Goal: Task Accomplishment & Management: Complete application form

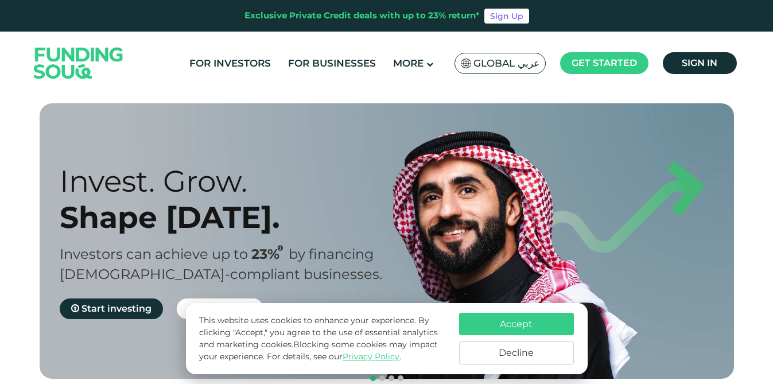
click at [489, 321] on button "Accept" at bounding box center [516, 324] width 115 height 22
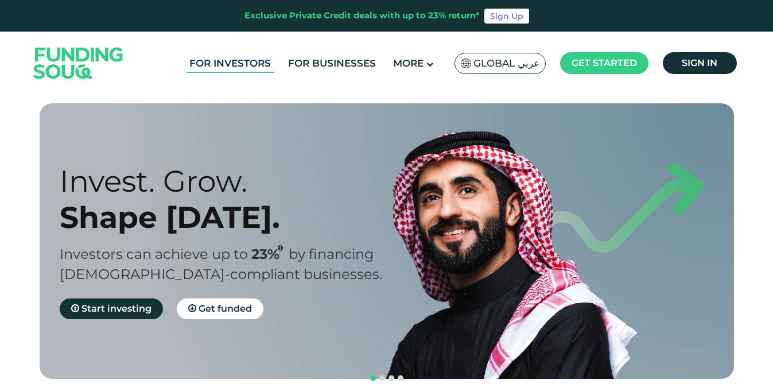
click at [234, 62] on link "For Investors" at bounding box center [229, 63] width 87 height 19
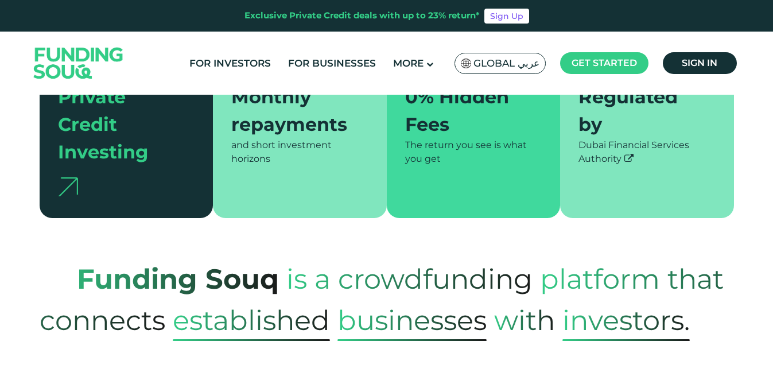
type tc-range-slider "4"
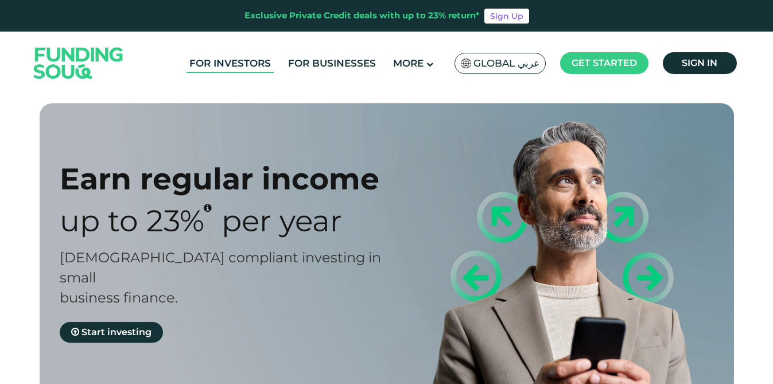
click at [216, 69] on link "For Investors" at bounding box center [229, 63] width 87 height 19
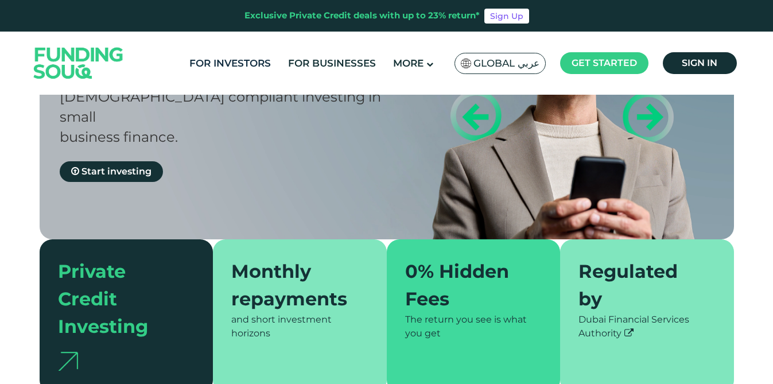
scroll to position [169, 0]
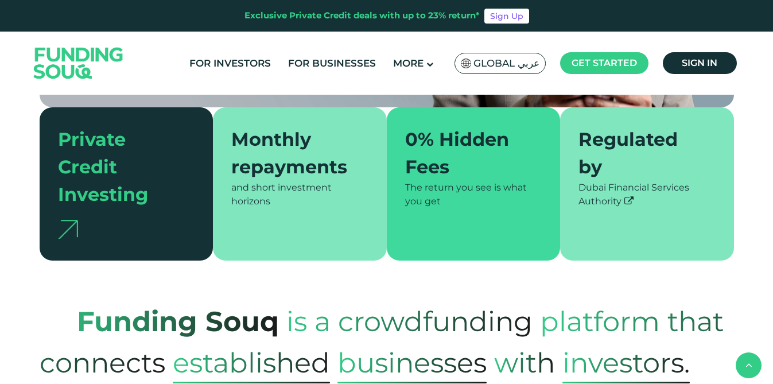
type tc-range-slider "4"
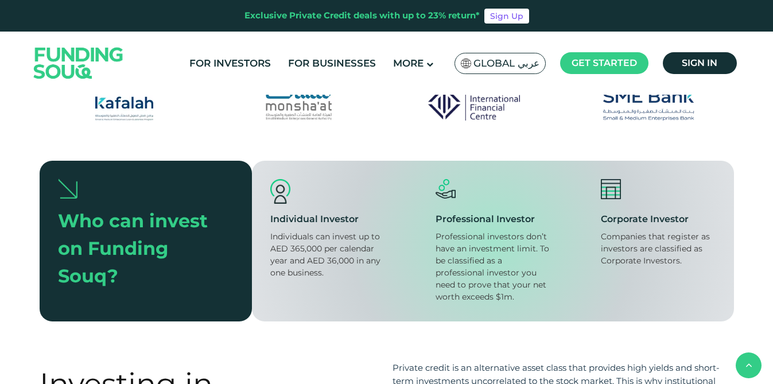
scroll to position [944, 0]
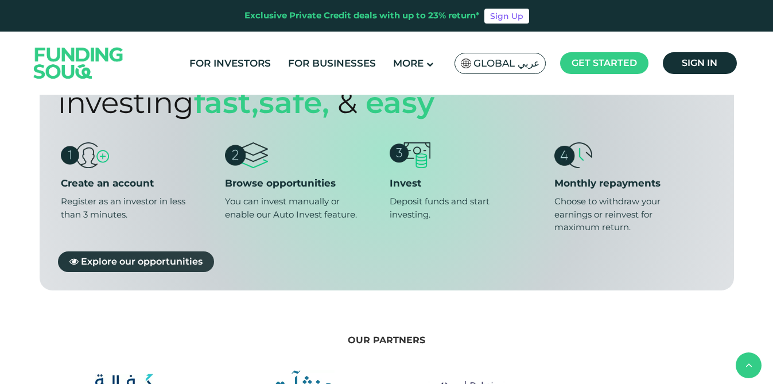
click at [166, 255] on span "Explore our opportunities" at bounding box center [142, 260] width 122 height 11
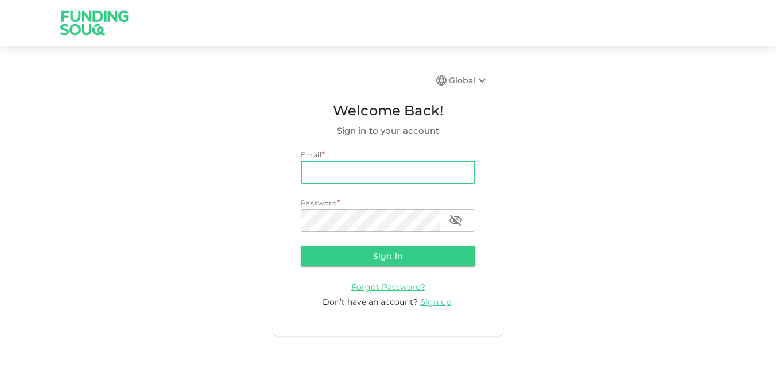
click at [320, 178] on input "email" at bounding box center [388, 172] width 174 height 23
click at [197, 192] on div "Global Welcome Back! Sign in to your account Email * email email Password * pas…" at bounding box center [388, 198] width 776 height 276
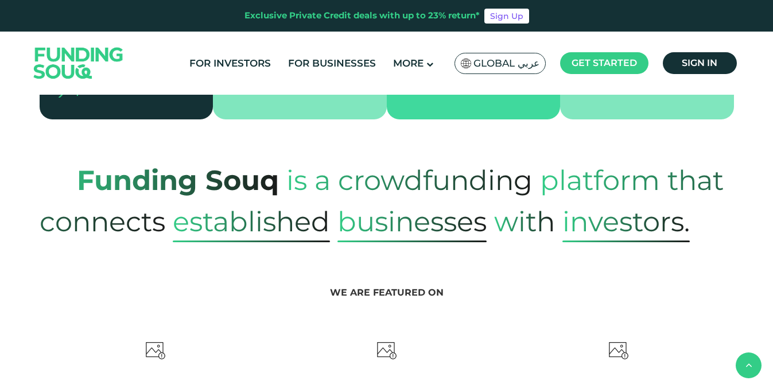
type tc-range-slider "4"
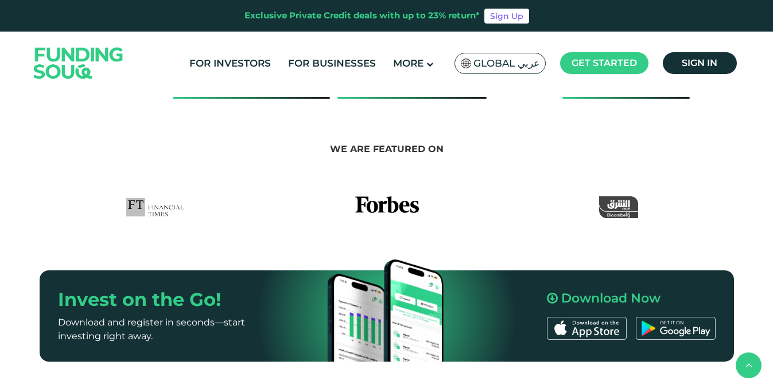
scroll to position [587, 0]
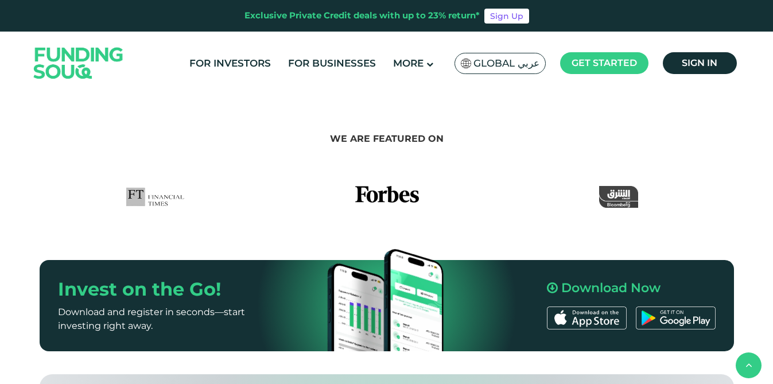
click at [679, 306] on img at bounding box center [676, 317] width 80 height 23
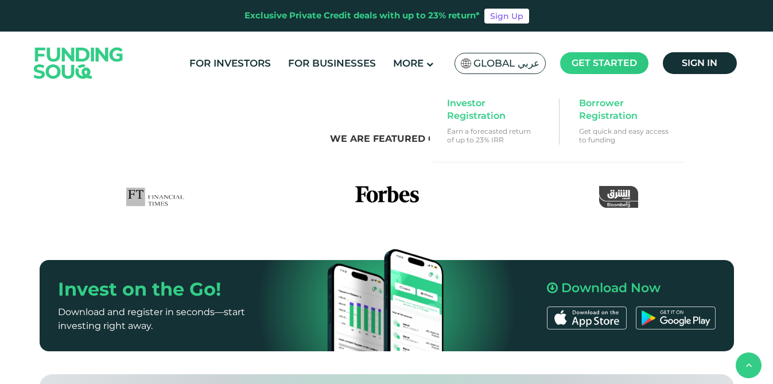
click at [582, 65] on span "Get started" at bounding box center [603, 62] width 65 height 11
click at [482, 119] on span "Investor Registration" at bounding box center [491, 109] width 88 height 25
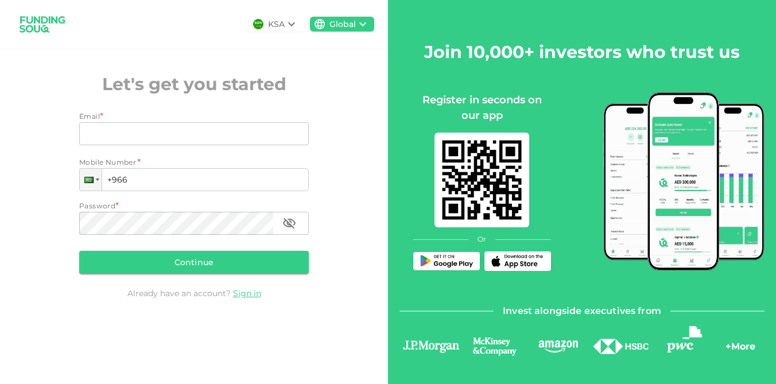
click at [177, 132] on input "Email" at bounding box center [187, 133] width 217 height 23
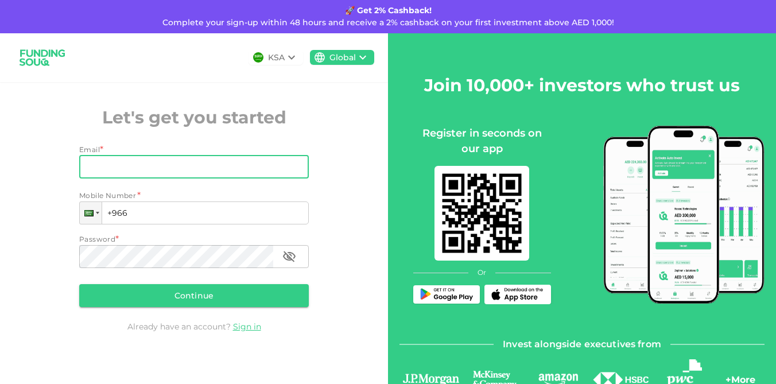
type input "njabraouti@gmail.com"
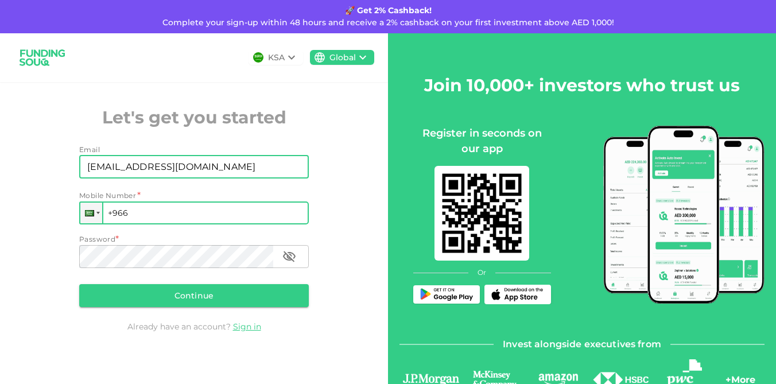
click at [116, 219] on input "+966" at bounding box center [193, 212] width 229 height 23
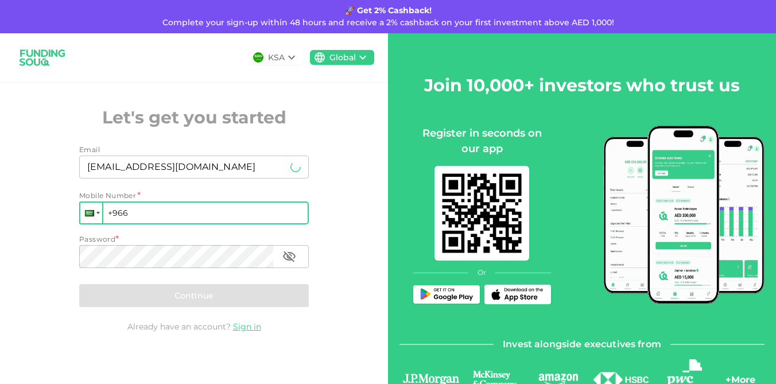
click at [89, 212] on div at bounding box center [89, 213] width 9 height 6
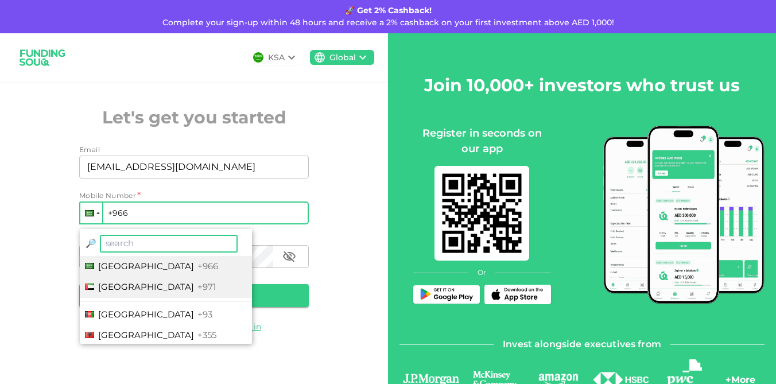
click at [123, 288] on span "United Arab Emirates" at bounding box center [146, 286] width 96 height 11
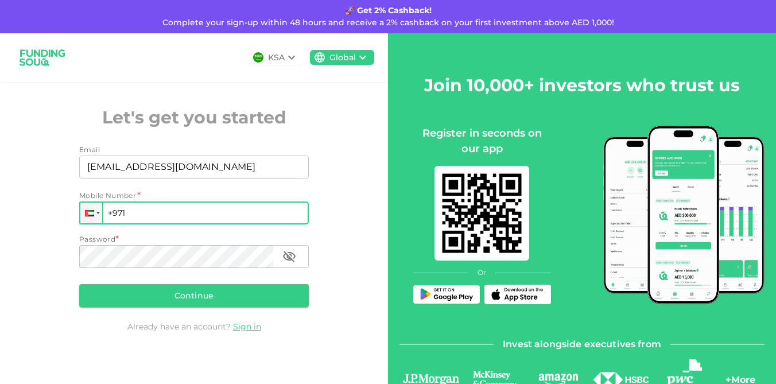
click at [169, 212] on input "+971" at bounding box center [193, 212] width 229 height 23
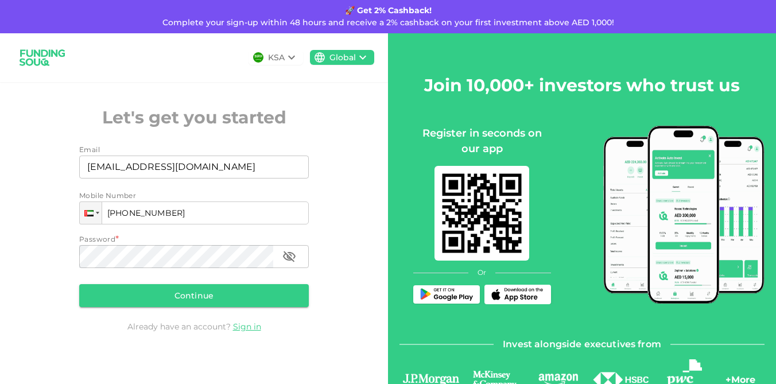
type input "+971 566 305 886"
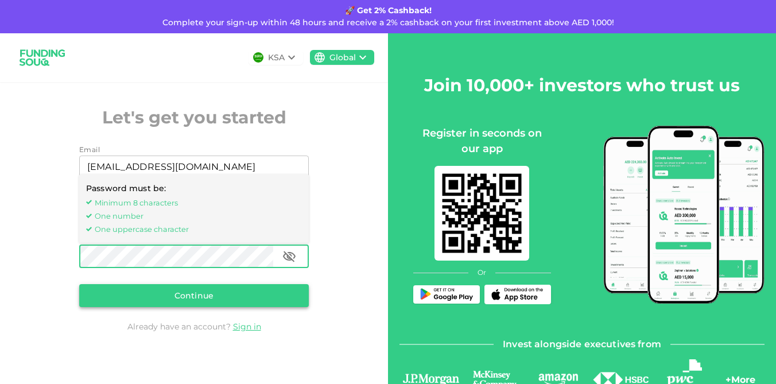
click at [150, 294] on button "Continue" at bounding box center [193, 295] width 229 height 23
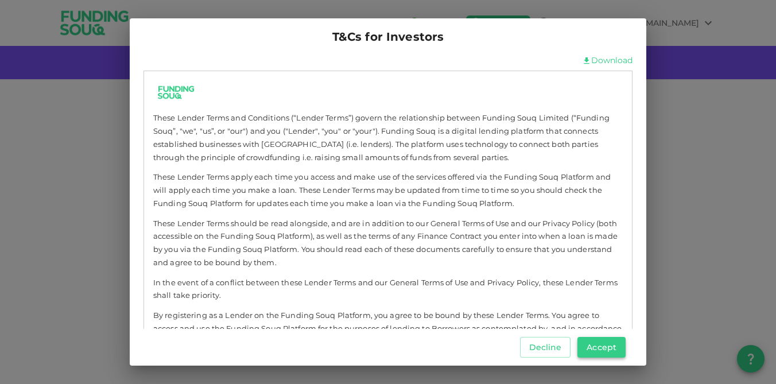
click at [607, 346] on button "Accept" at bounding box center [601, 347] width 48 height 21
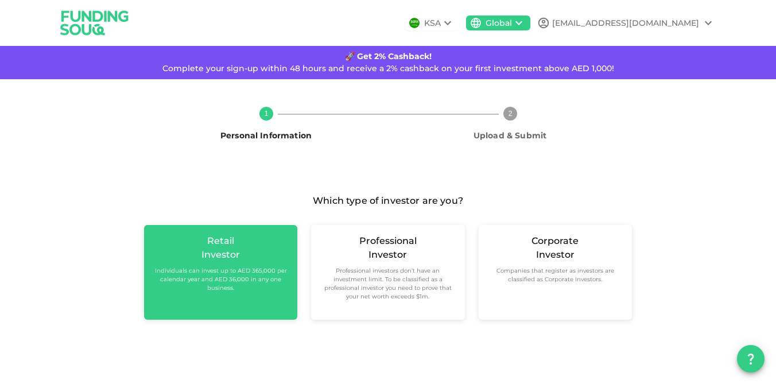
click at [267, 302] on div "Retail Investor Individuals can invest up to AED 365,000 per calendar year and …" at bounding box center [220, 272] width 153 height 95
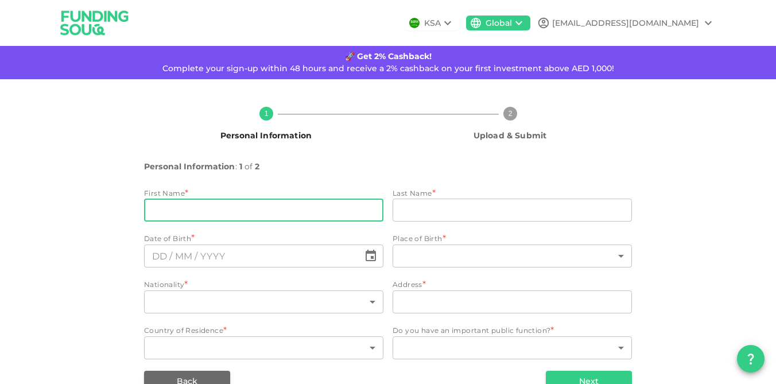
click at [251, 208] on input "firstName" at bounding box center [263, 209] width 239 height 23
type input "Nabil"
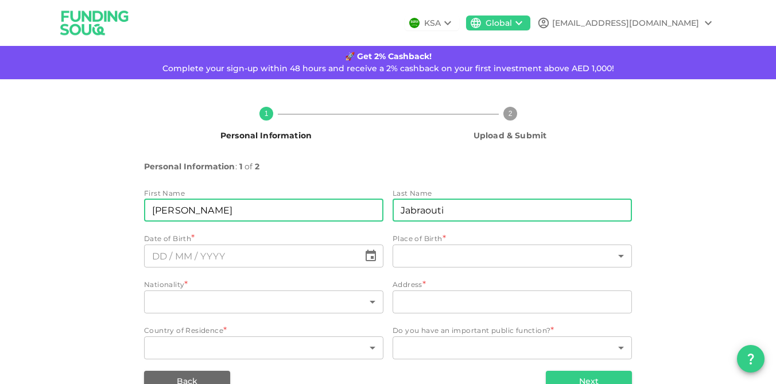
type input "Jabraouti"
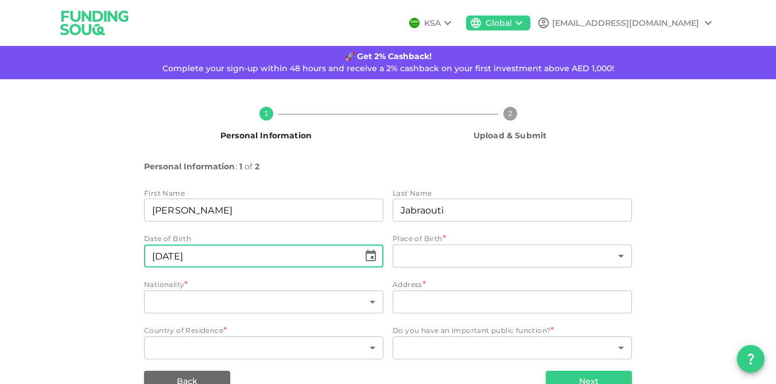
type input "⁦⁨06⁩ / ⁨09⁩ / ⁨1986⁩⁩"
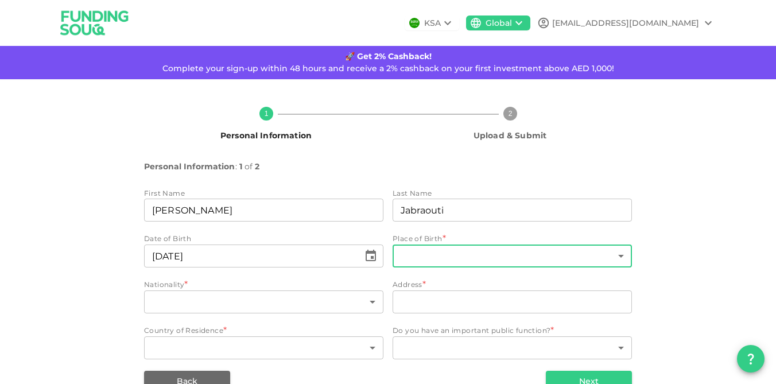
click at [442, 264] on body "KSA Global njabraouti@gmail.com 🚀 Get 2% Cashback! Complete your sign-up within…" at bounding box center [388, 192] width 776 height 384
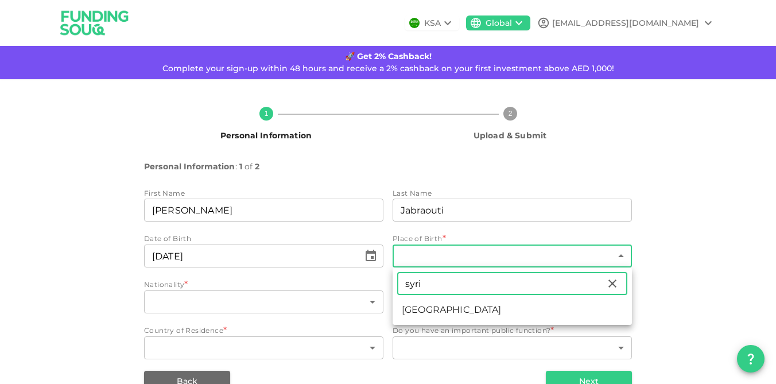
type input "syri"
click at [429, 314] on li "Syria" at bounding box center [511, 309] width 239 height 21
type input "190"
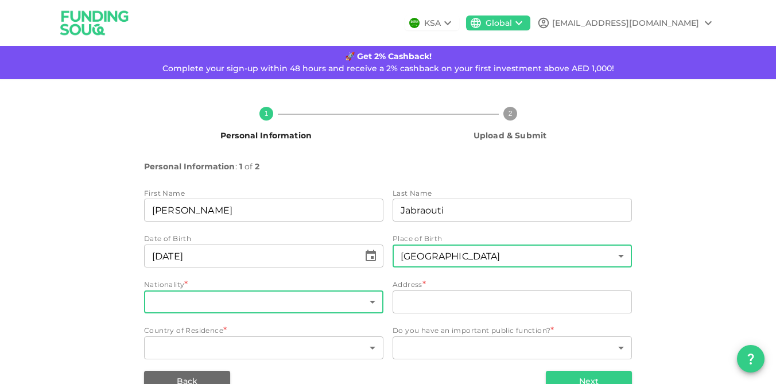
click at [339, 309] on body "KSA Global njabraouti@gmail.com 🚀 Get 2% Cashback! Complete your sign-up within…" at bounding box center [388, 192] width 776 height 384
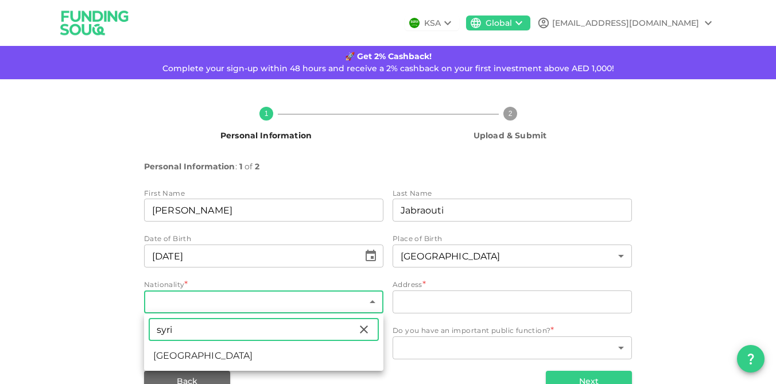
type input "syri"
click at [254, 359] on li "Syria" at bounding box center [263, 355] width 239 height 21
type input "190"
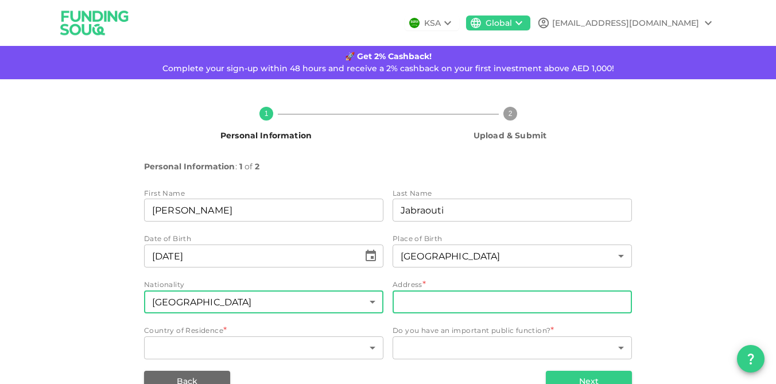
click at [433, 304] on input "address" at bounding box center [511, 301] width 239 height 23
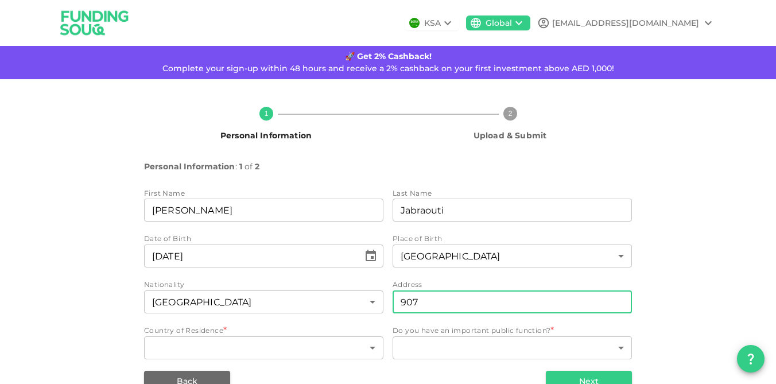
type input "907 Lake Point Tower (N2), JLT"
type input "190"
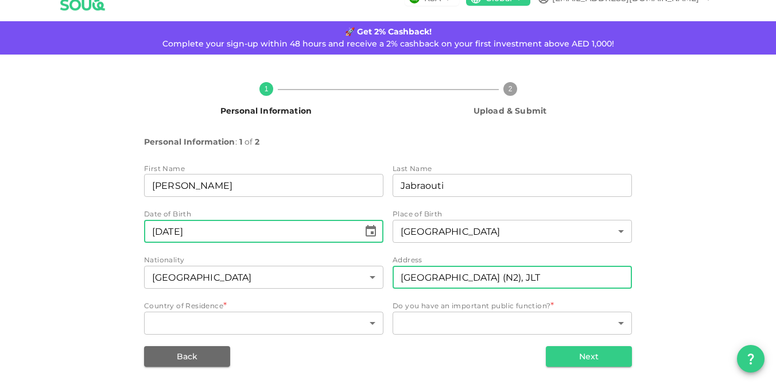
scroll to position [26, 0]
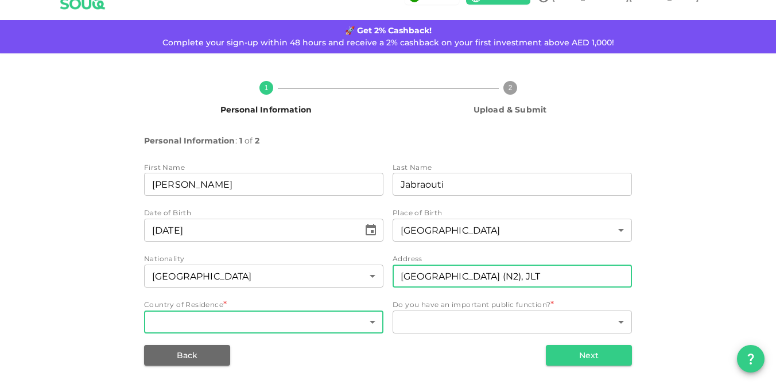
click at [244, 326] on body "KSA Global njabraouti@gmail.com 🚀 Get 2% Cashback! Complete your sign-up within…" at bounding box center [388, 192] width 776 height 384
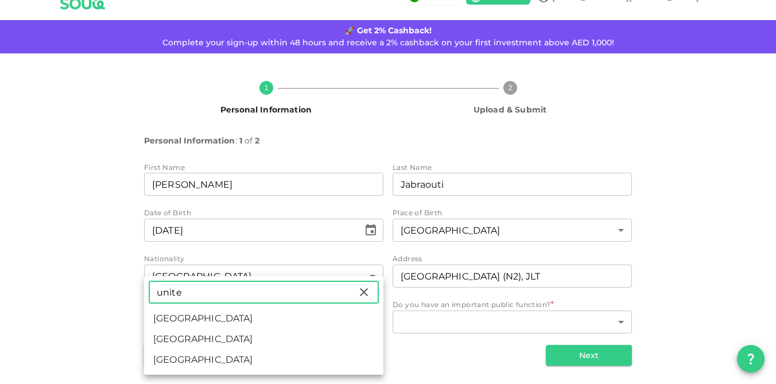
type input "unite"
click at [186, 322] on li "United Arab Emirates" at bounding box center [263, 318] width 239 height 21
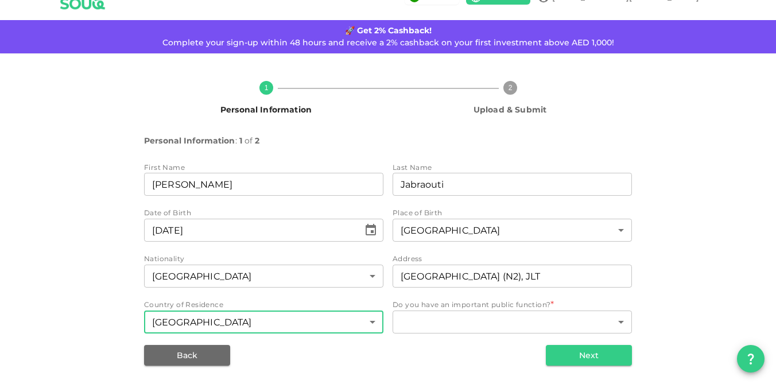
type input "2"
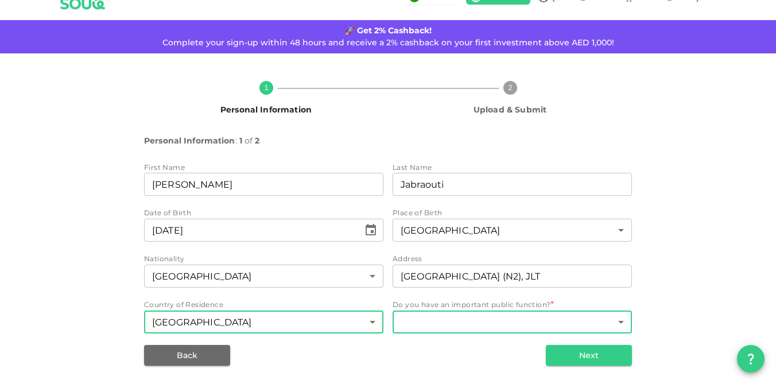
click at [458, 322] on body "KSA Global njabraouti@gmail.com 🚀 Get 2% Cashback! Complete your sign-up within…" at bounding box center [388, 192] width 776 height 384
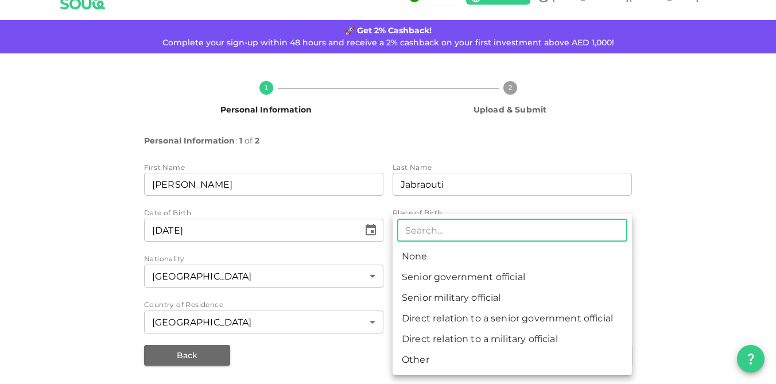
click at [556, 265] on li "None" at bounding box center [511, 256] width 239 height 21
type input "1"
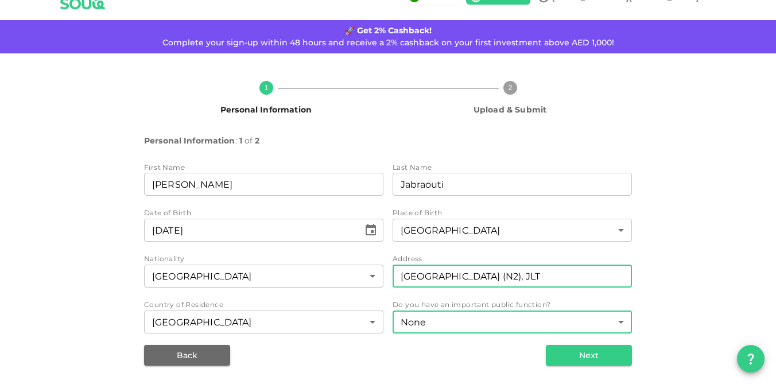
click at [555, 281] on input "907 Lake Point Tower (N2), JLT" at bounding box center [511, 275] width 239 height 23
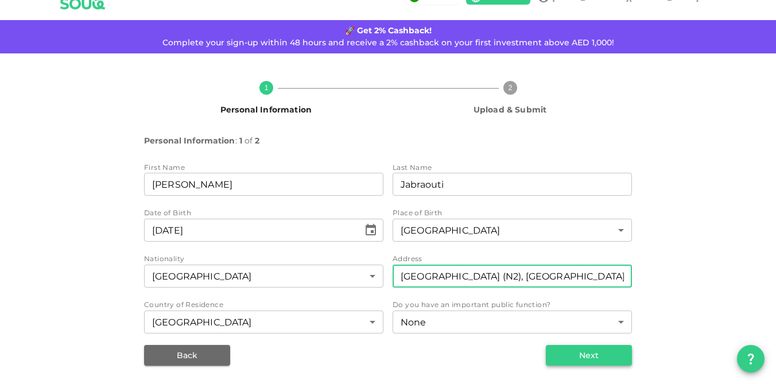
type input "907 Lake Point Tower (N2), JLT, Dubai"
click at [558, 354] on button "Next" at bounding box center [589, 355] width 86 height 21
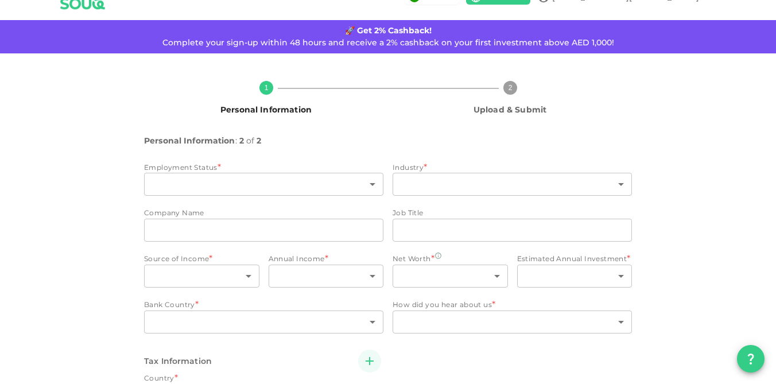
type input "2"
radio input "false"
radio input "true"
click at [221, 186] on body "KSA Global njabraouti@gmail.com 🚀 Get 2% Cashback! Complete your sign-up within…" at bounding box center [388, 192] width 776 height 384
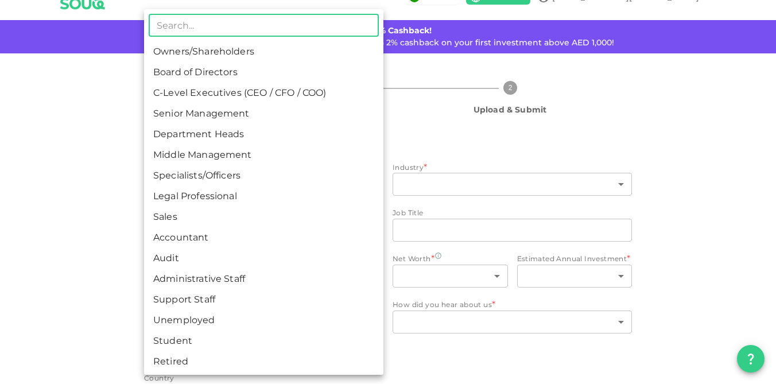
click at [248, 95] on li "C-Level Executives (CEO / CFO / COO)" at bounding box center [263, 93] width 239 height 21
type input "3"
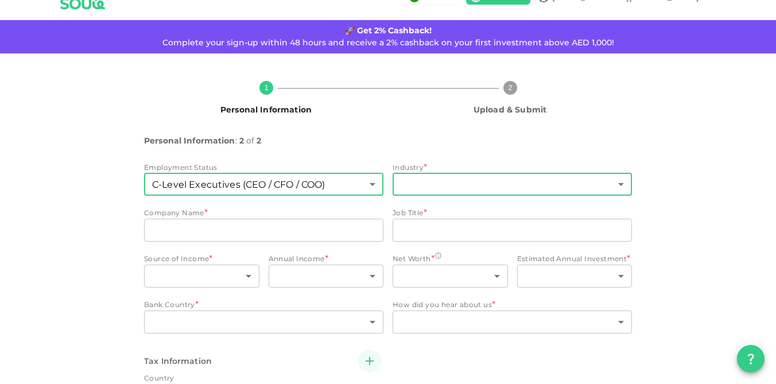
click at [438, 190] on body "KSA Global njabraouti@gmail.com 🚀 Get 2% Cashback! Complete your sign-up within…" at bounding box center [388, 192] width 776 height 384
